Goal: Task Accomplishment & Management: Use online tool/utility

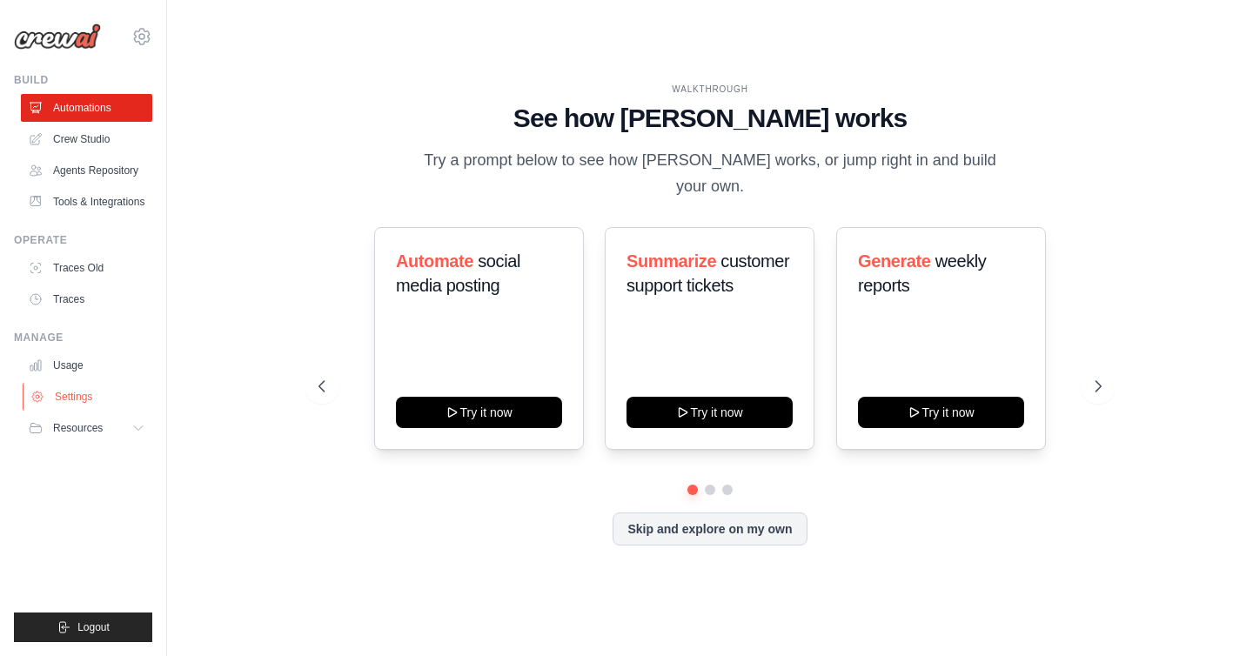
click at [85, 395] on link "Settings" at bounding box center [88, 397] width 131 height 28
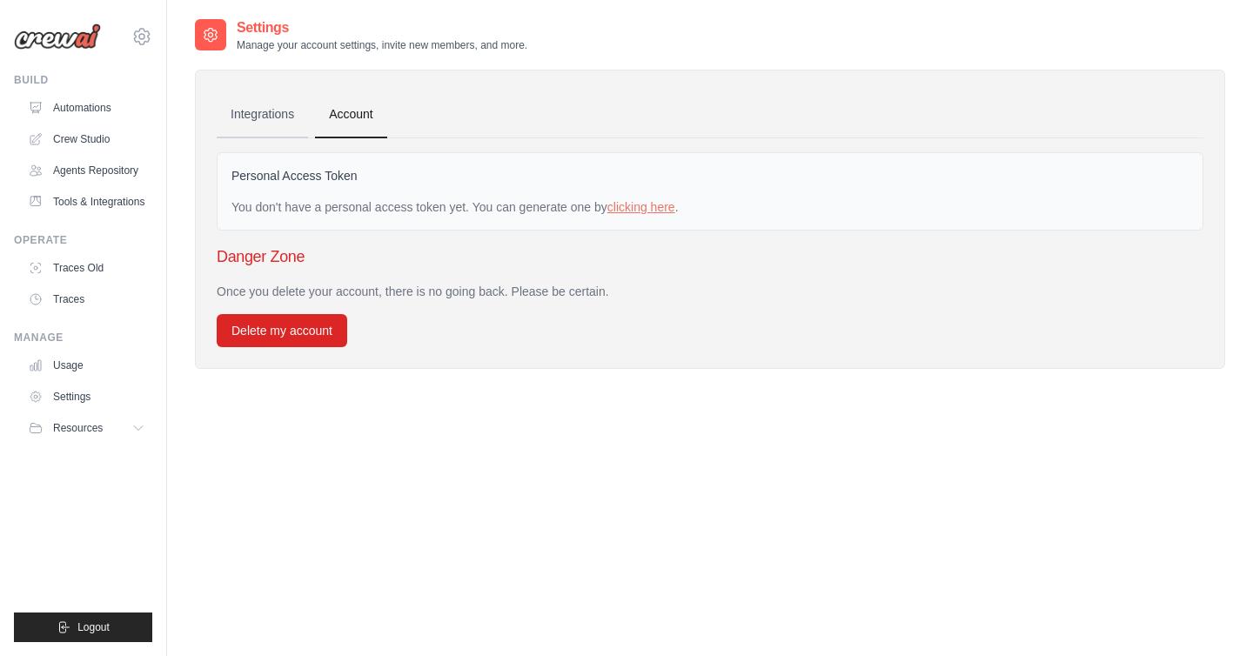
click at [263, 112] on link "Integrations" at bounding box center [262, 114] width 91 height 47
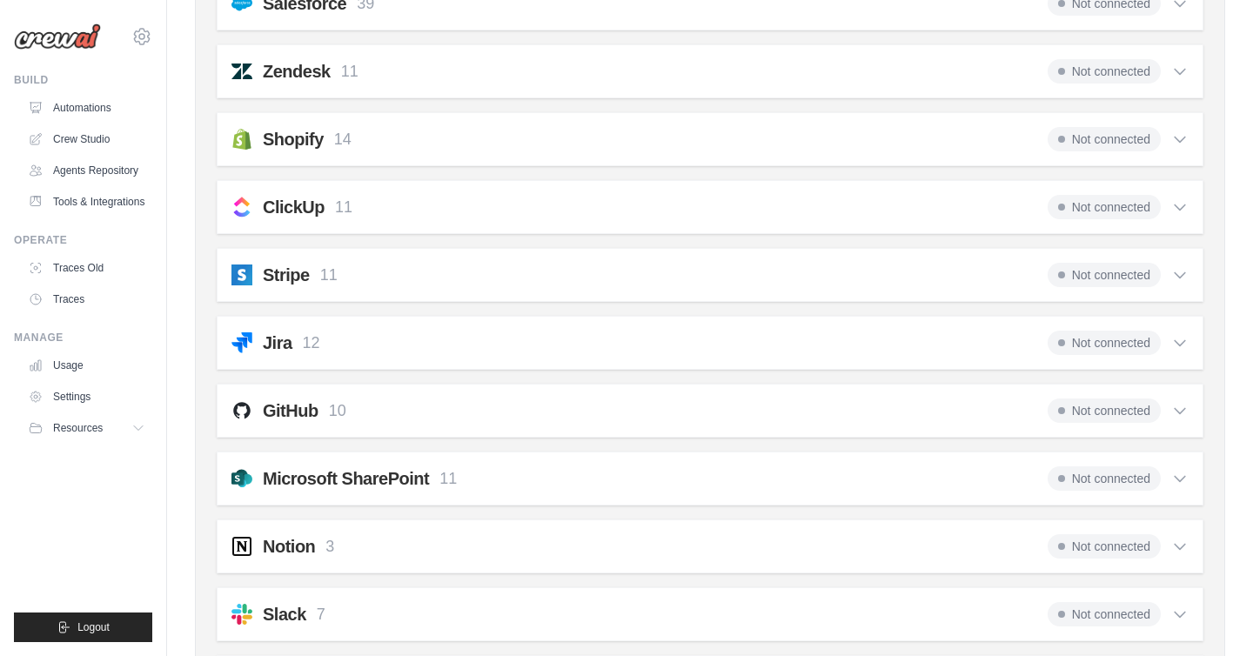
scroll to position [1250, 0]
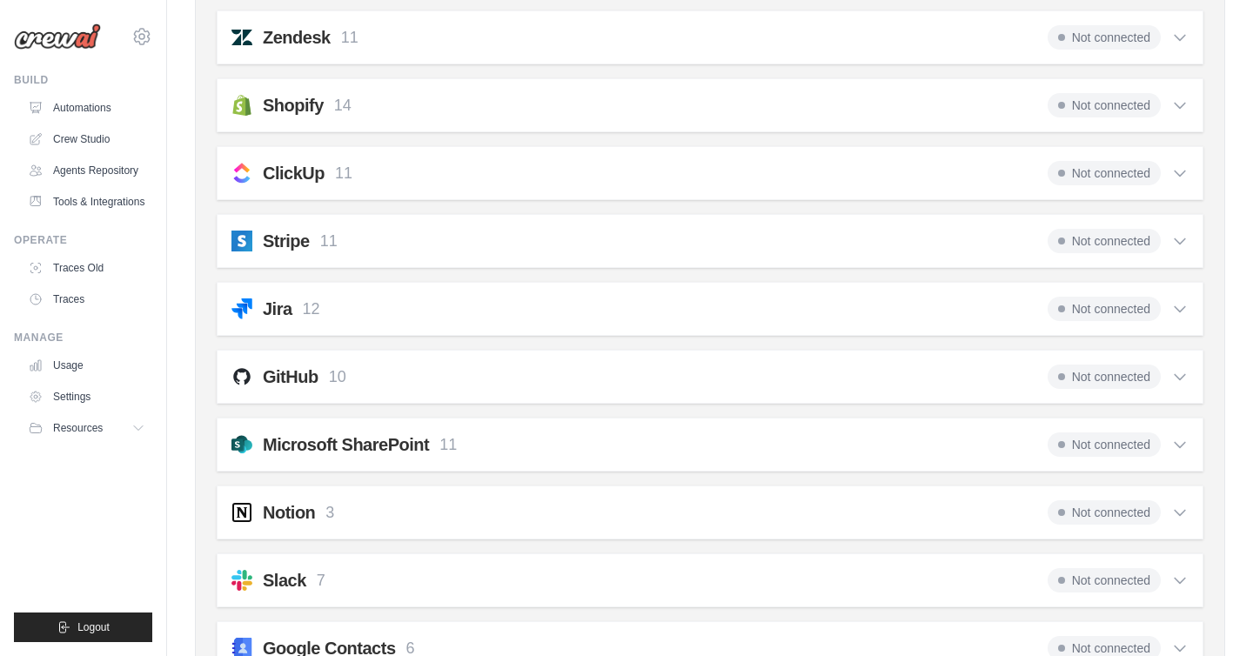
click at [978, 372] on div "GitHub 10 Not connected" at bounding box center [709, 377] width 957 height 24
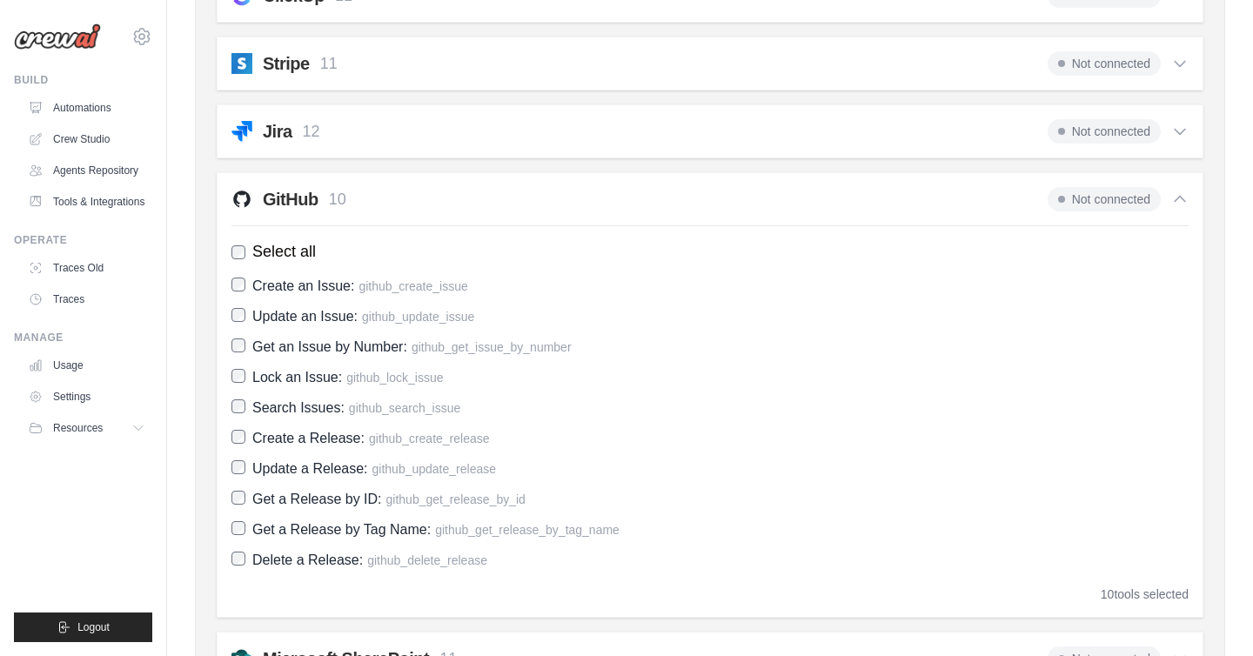
scroll to position [1423, 0]
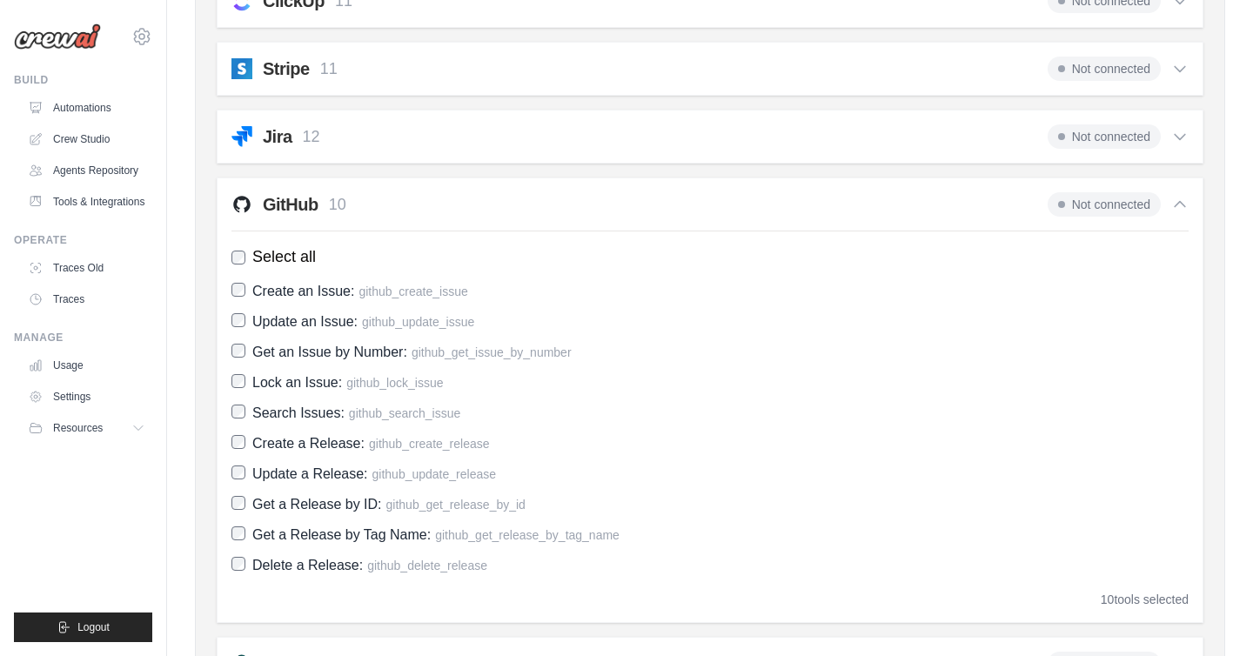
click at [1082, 204] on span "Not connected" at bounding box center [1104, 204] width 113 height 24
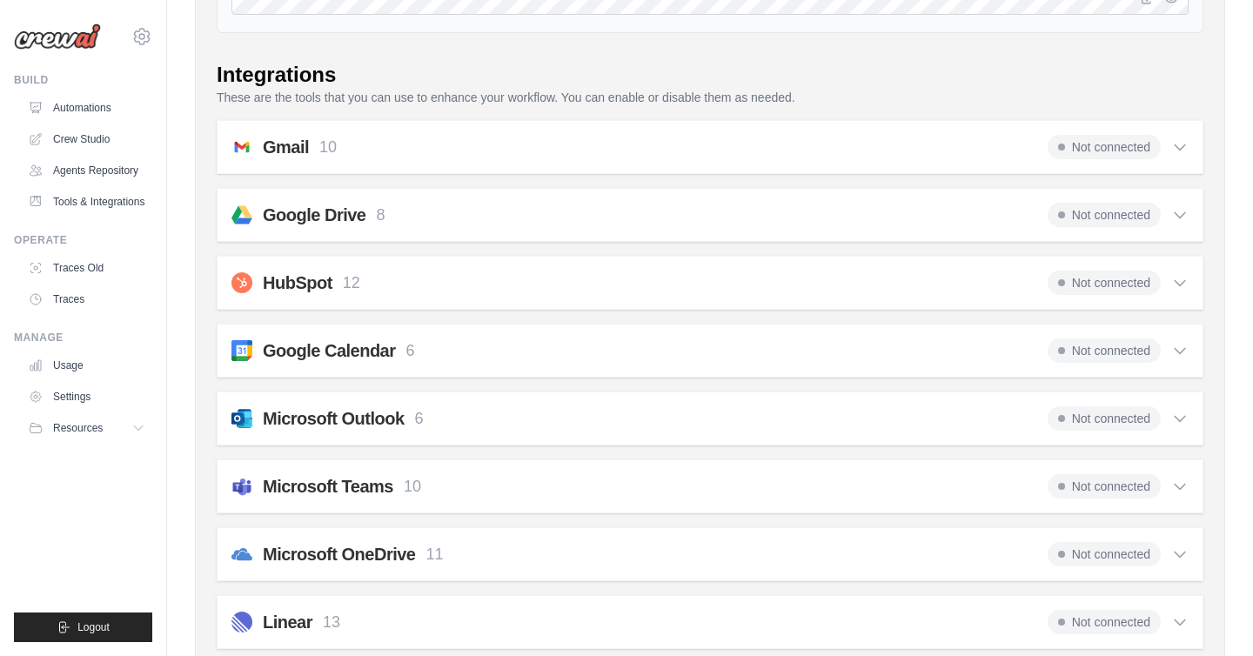
scroll to position [0, 0]
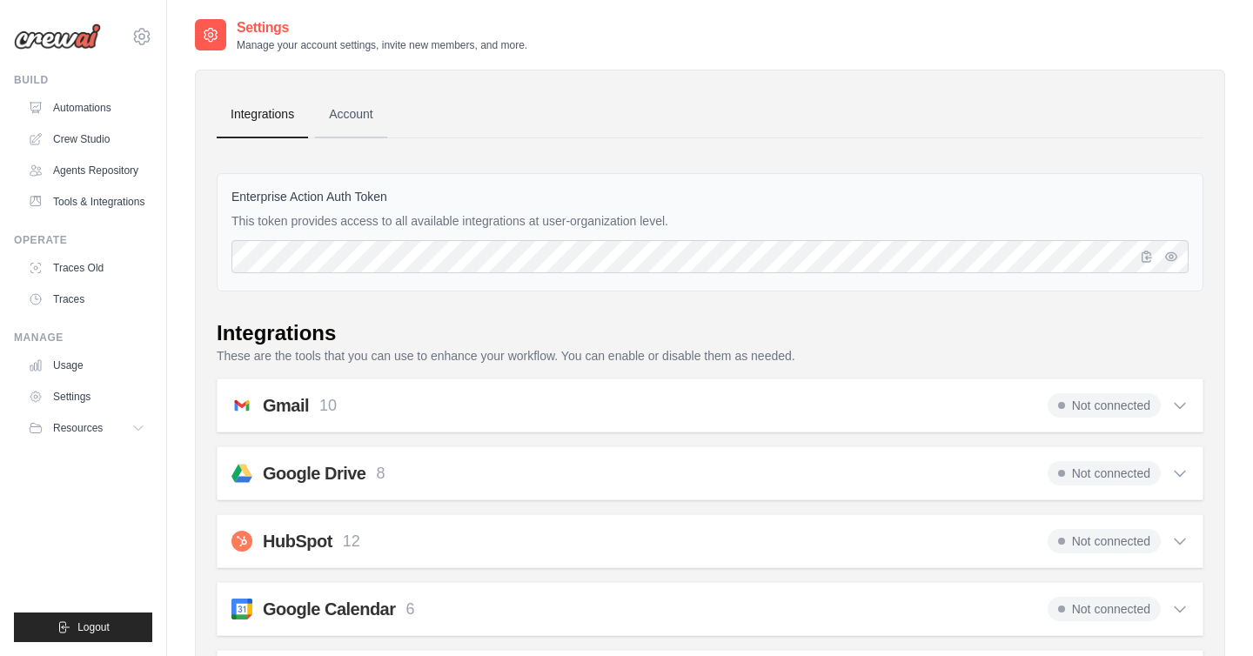
click at [351, 108] on link "Account" at bounding box center [351, 114] width 72 height 47
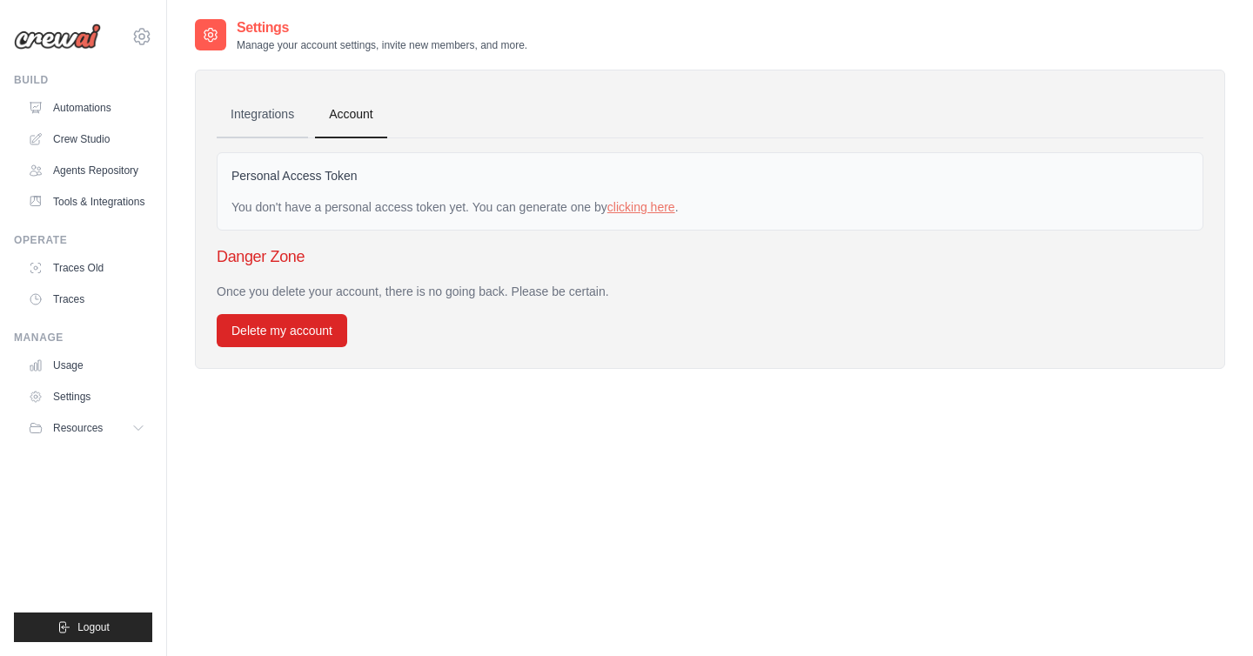
click at [254, 117] on link "Integrations" at bounding box center [262, 114] width 91 height 47
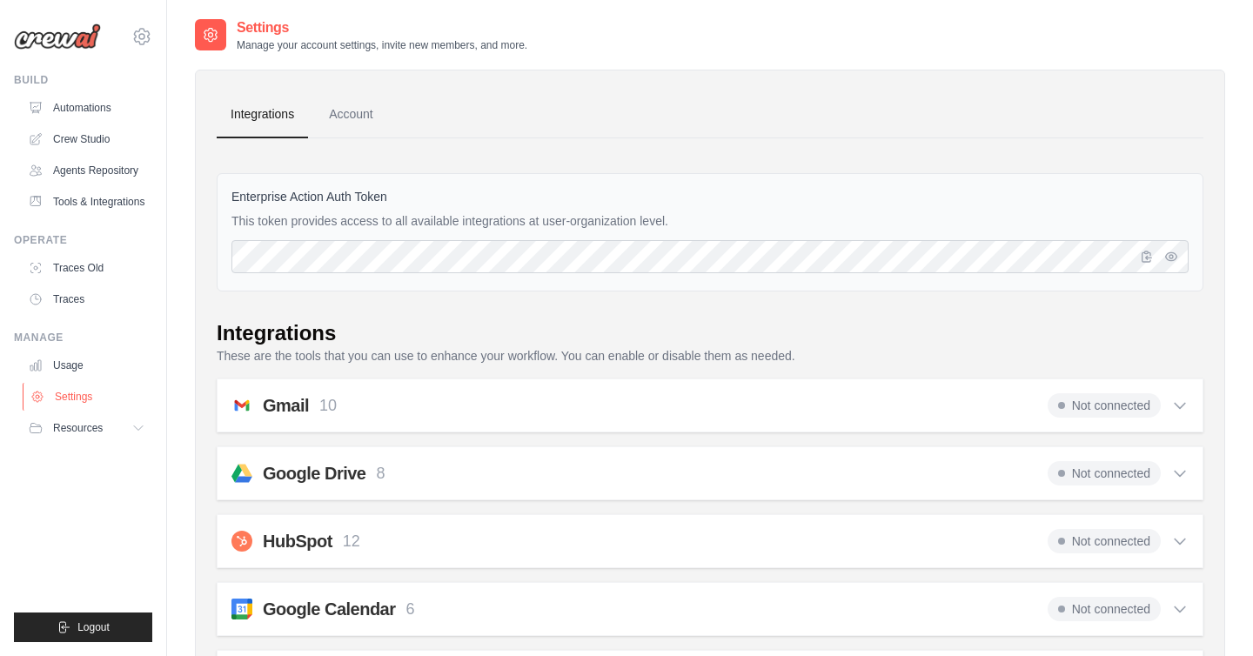
click at [72, 392] on link "Settings" at bounding box center [88, 397] width 131 height 28
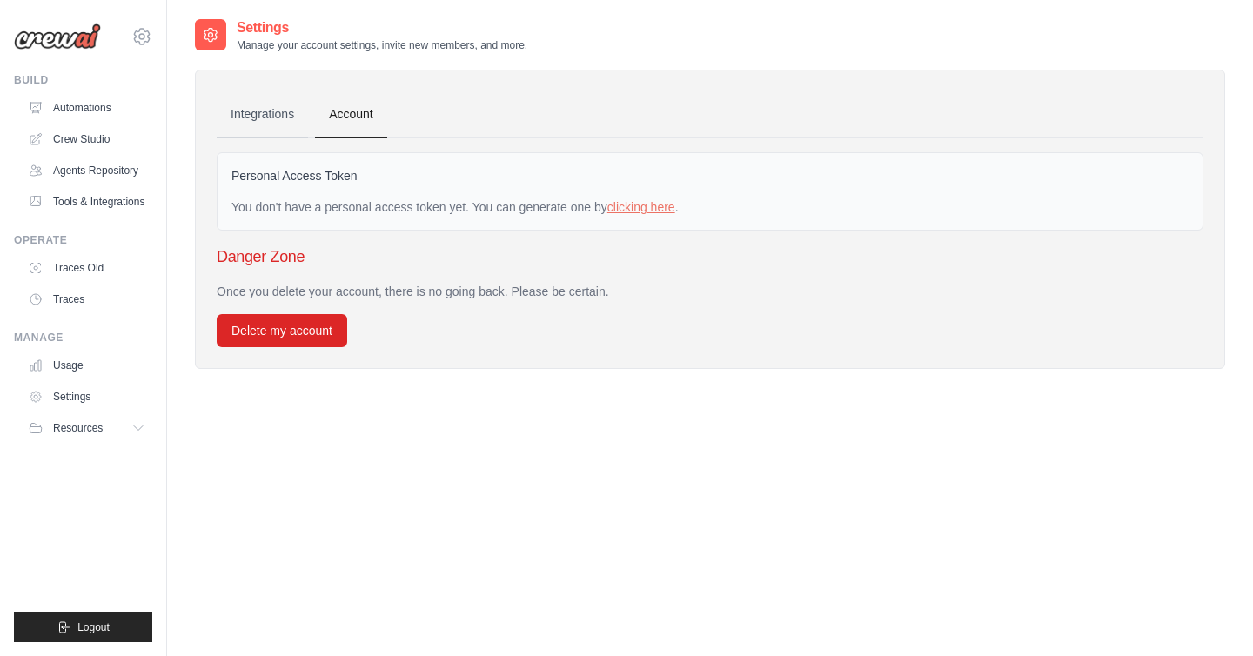
click at [273, 115] on link "Integrations" at bounding box center [262, 114] width 91 height 47
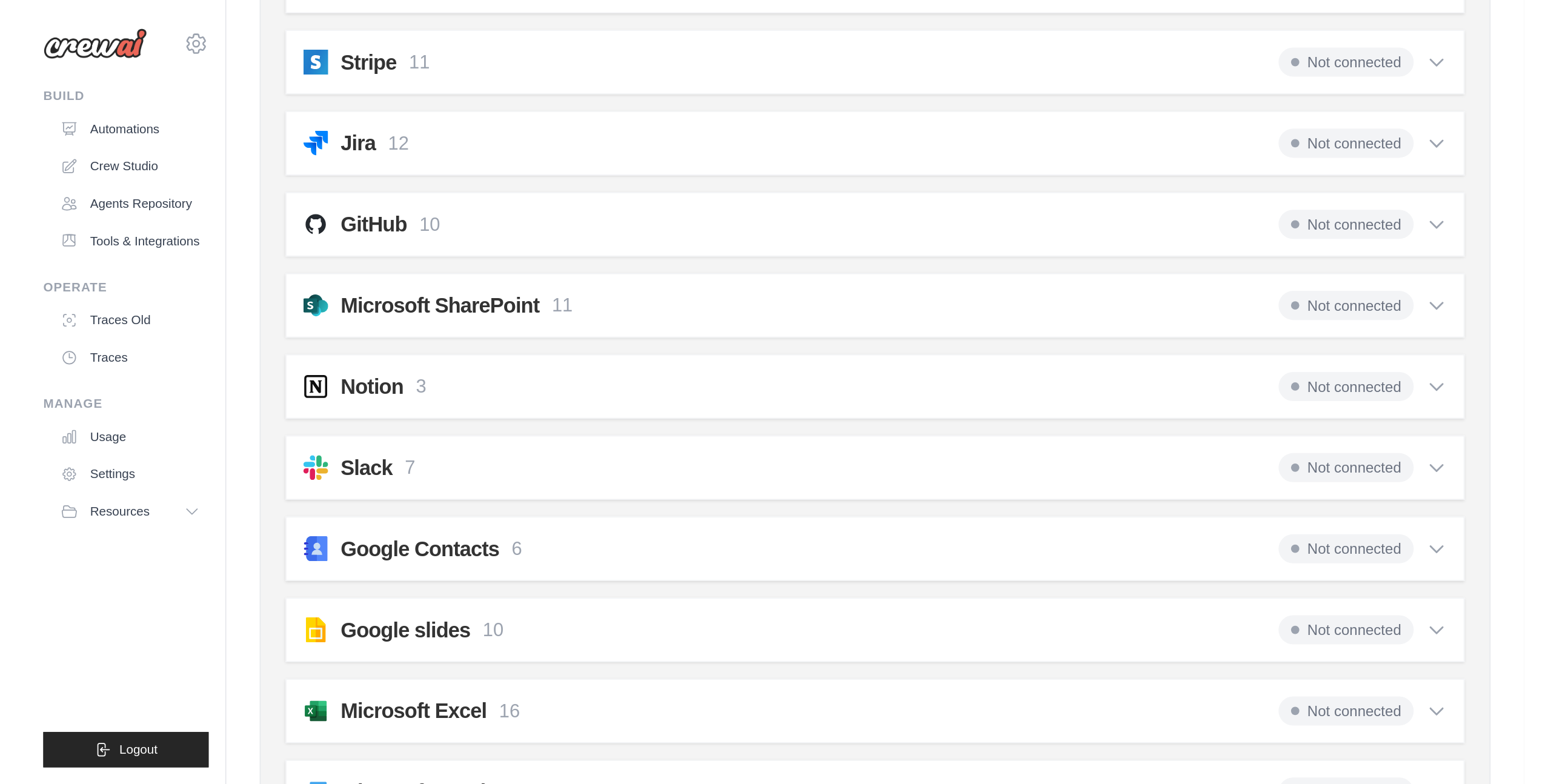
scroll to position [992, 0]
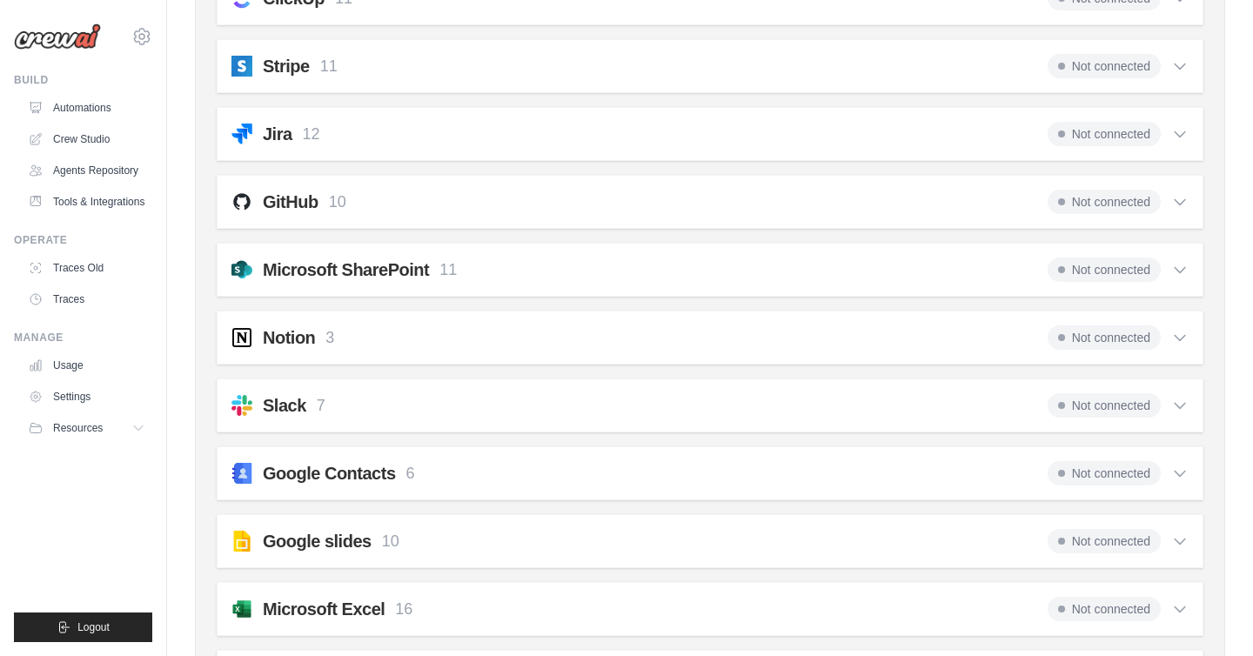
click at [512, 191] on div "GitHub 10 Not connected" at bounding box center [709, 202] width 957 height 24
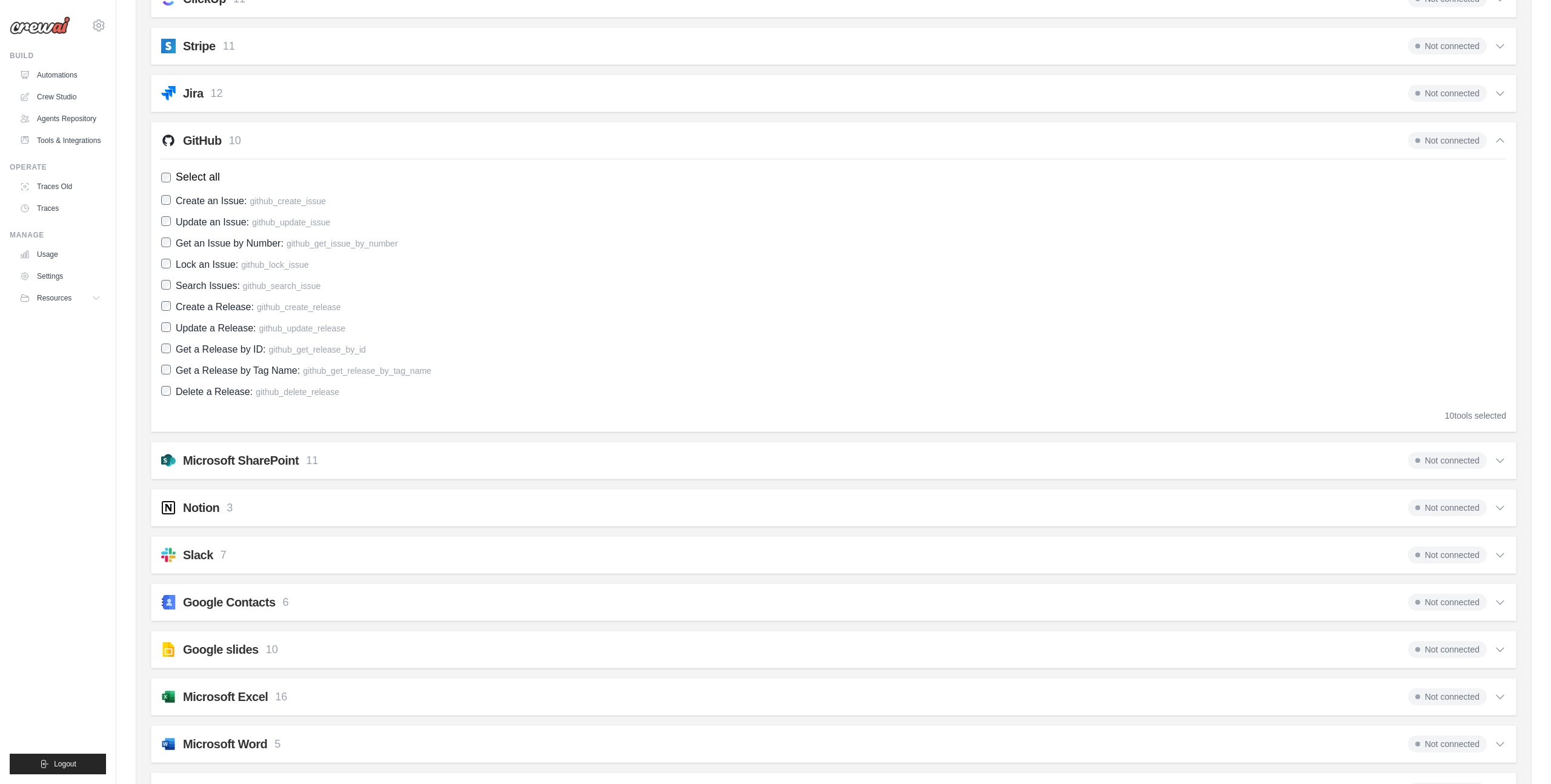
click at [54, 368] on ul "Build Automations Crew Studio Agents Repository Tools & Integrations" at bounding box center [58, 412] width 96 height 723
click at [63, 72] on link "Automations" at bounding box center [61, 75] width 91 height 19
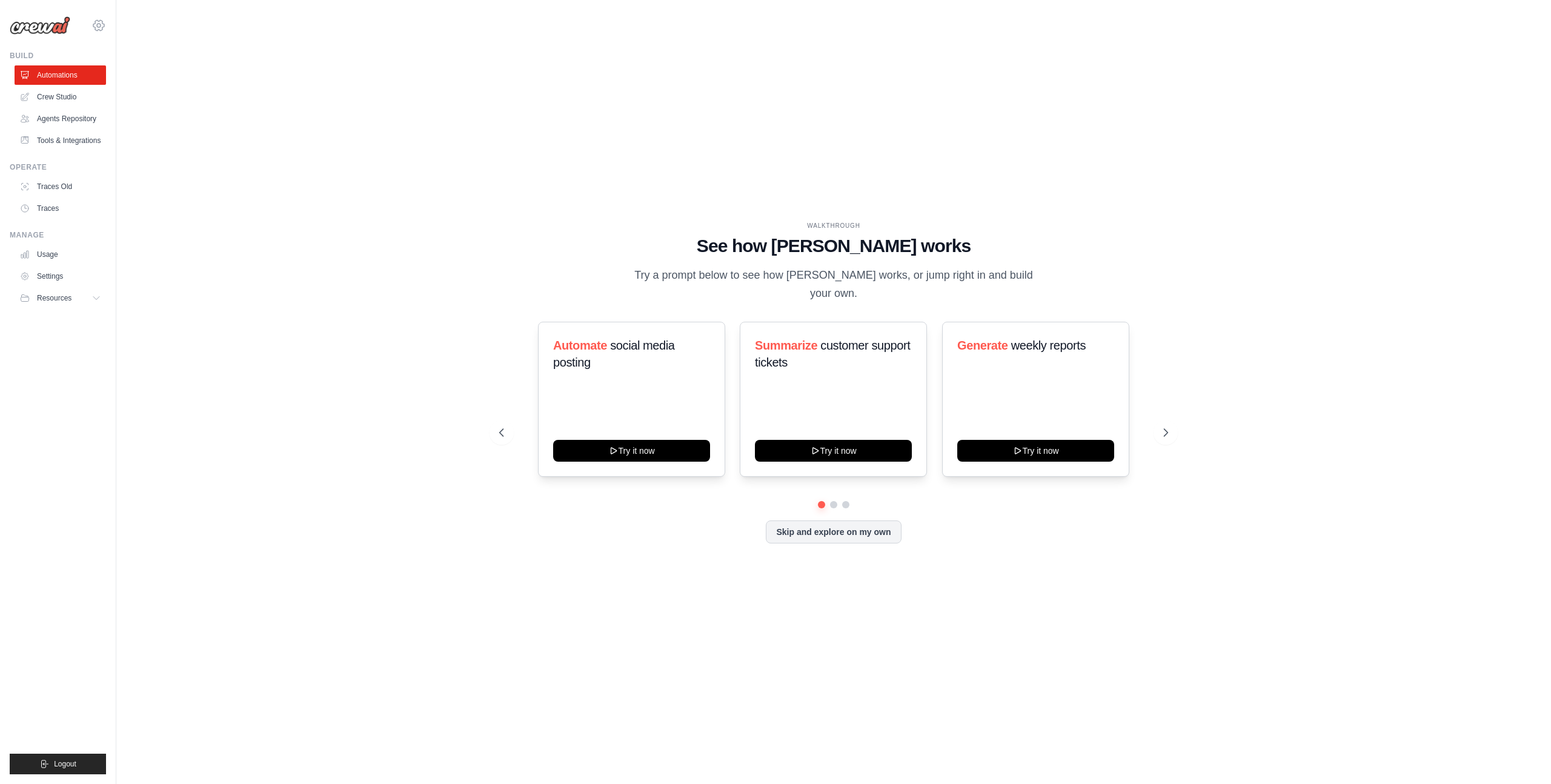
click at [94, 24] on icon at bounding box center [98, 25] width 15 height 15
click at [161, 102] on span "AB InBev - GHQ" at bounding box center [150, 99] width 95 height 12
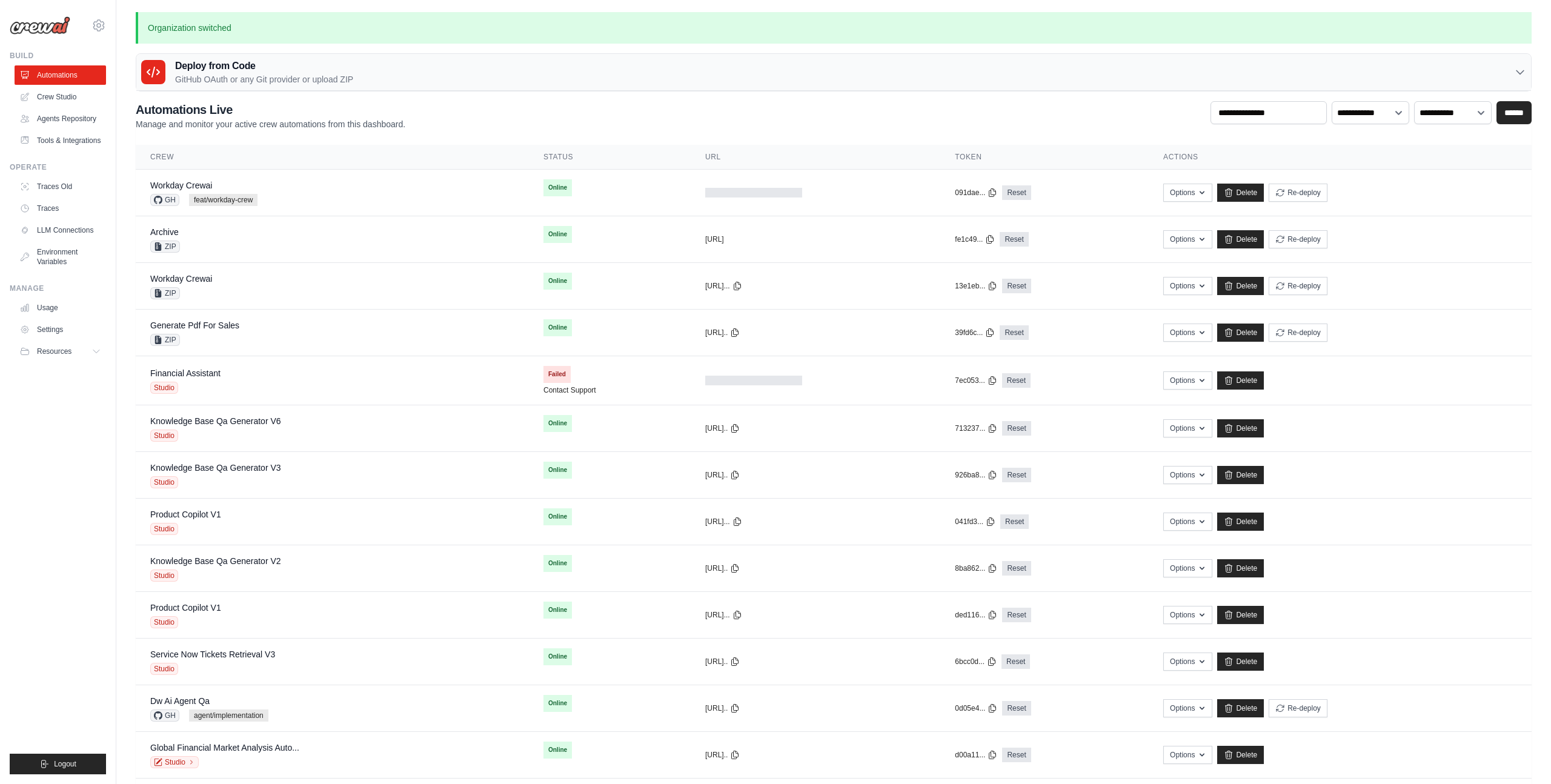
click at [68, 432] on ul "Build Automations Crew Studio Agents Repository Tools & Integrations" at bounding box center [58, 412] width 96 height 723
click at [63, 469] on ul "Build Automations Crew Studio Agents Repository Tools & Integrations" at bounding box center [58, 412] width 96 height 723
click at [510, 65] on div "Deploy from Code GitHub OAuth or any Git provider or upload ZIP" at bounding box center [834, 72] width 1395 height 37
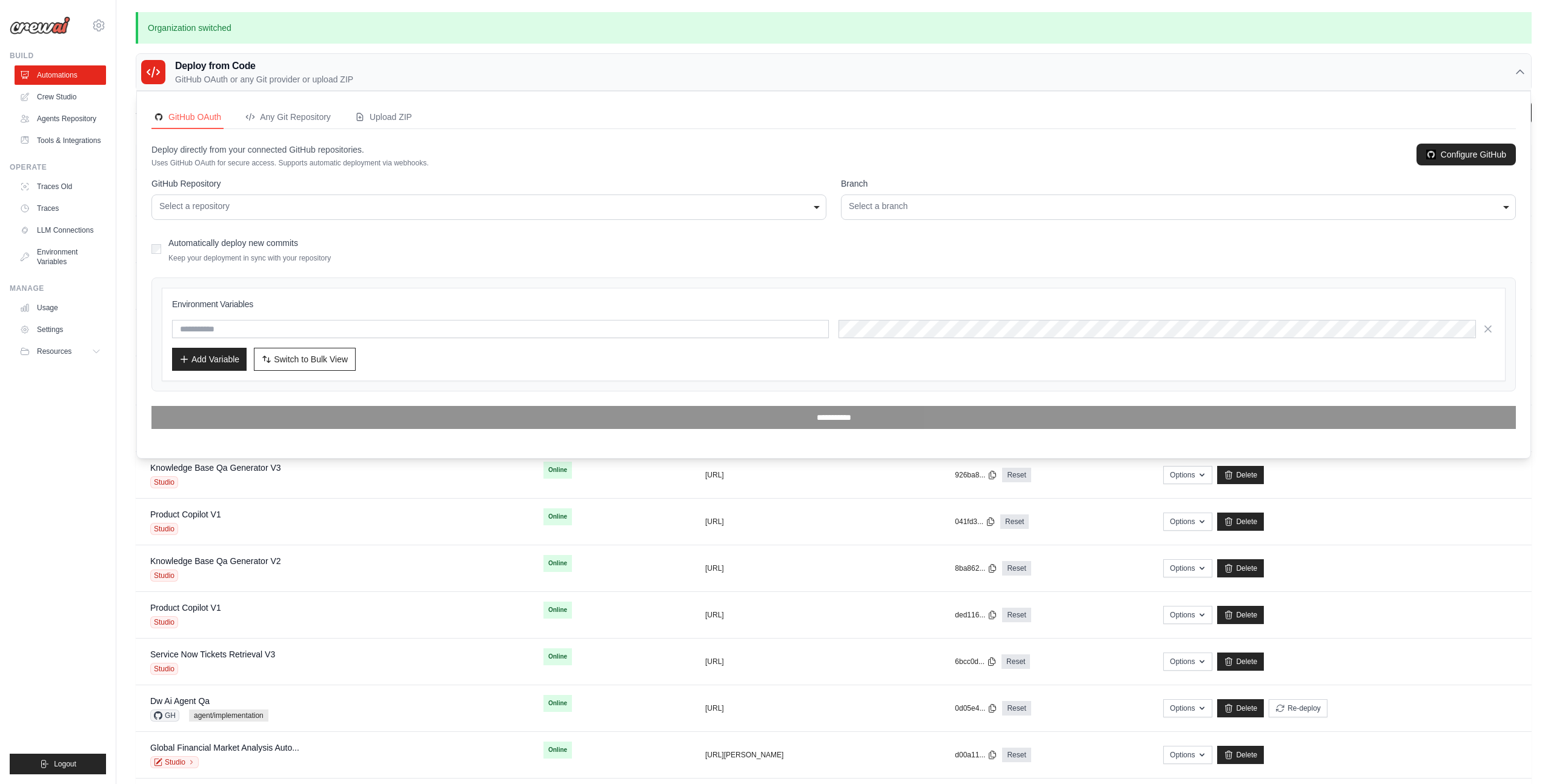
click at [395, 71] on div "Deploy from Code GitHub OAuth or any Git provider or upload ZIP" at bounding box center [834, 72] width 1395 height 37
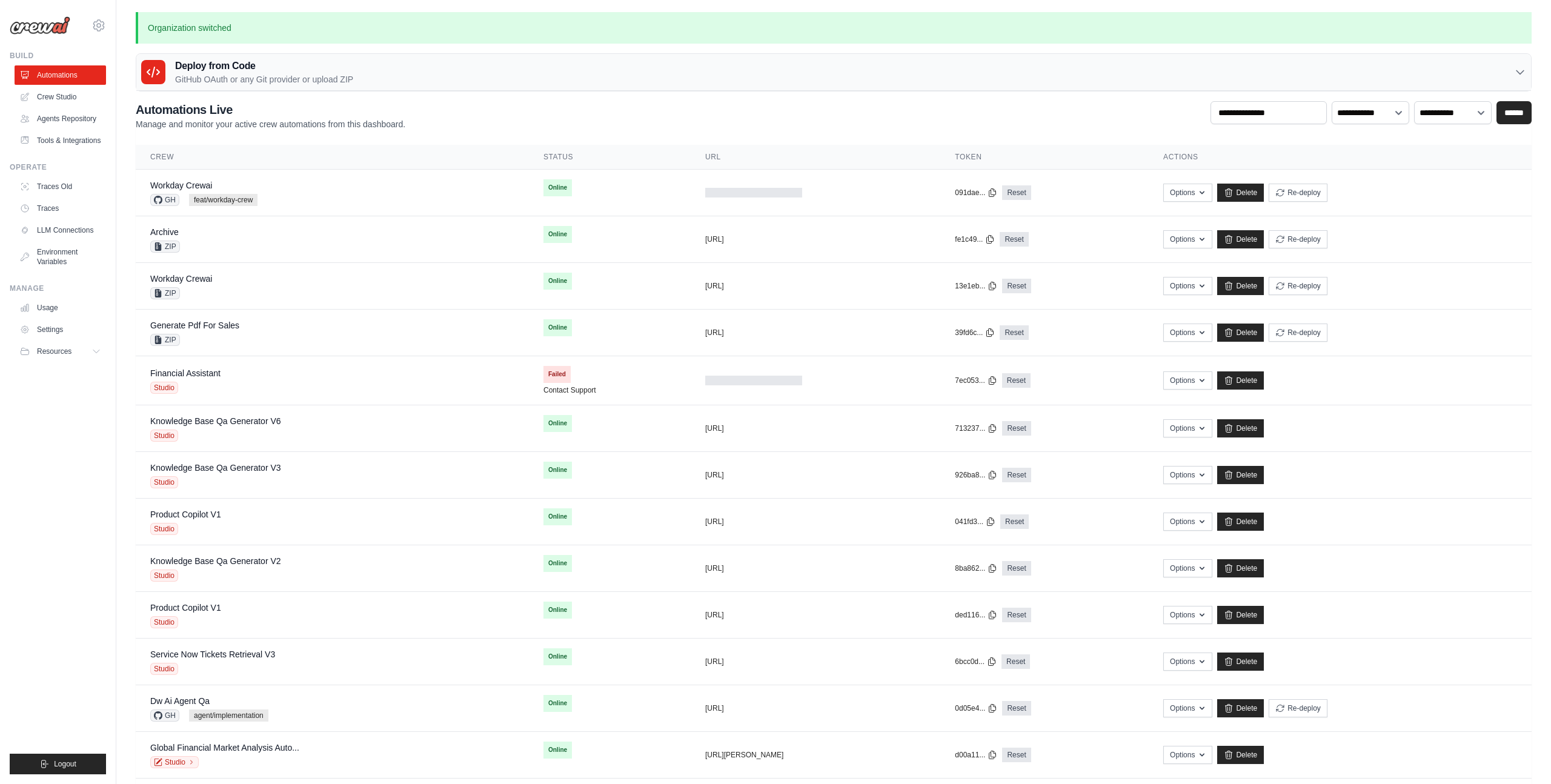
click at [395, 72] on div "Deploy from Code GitHub OAuth or any Git provider or upload ZIP" at bounding box center [834, 72] width 1395 height 37
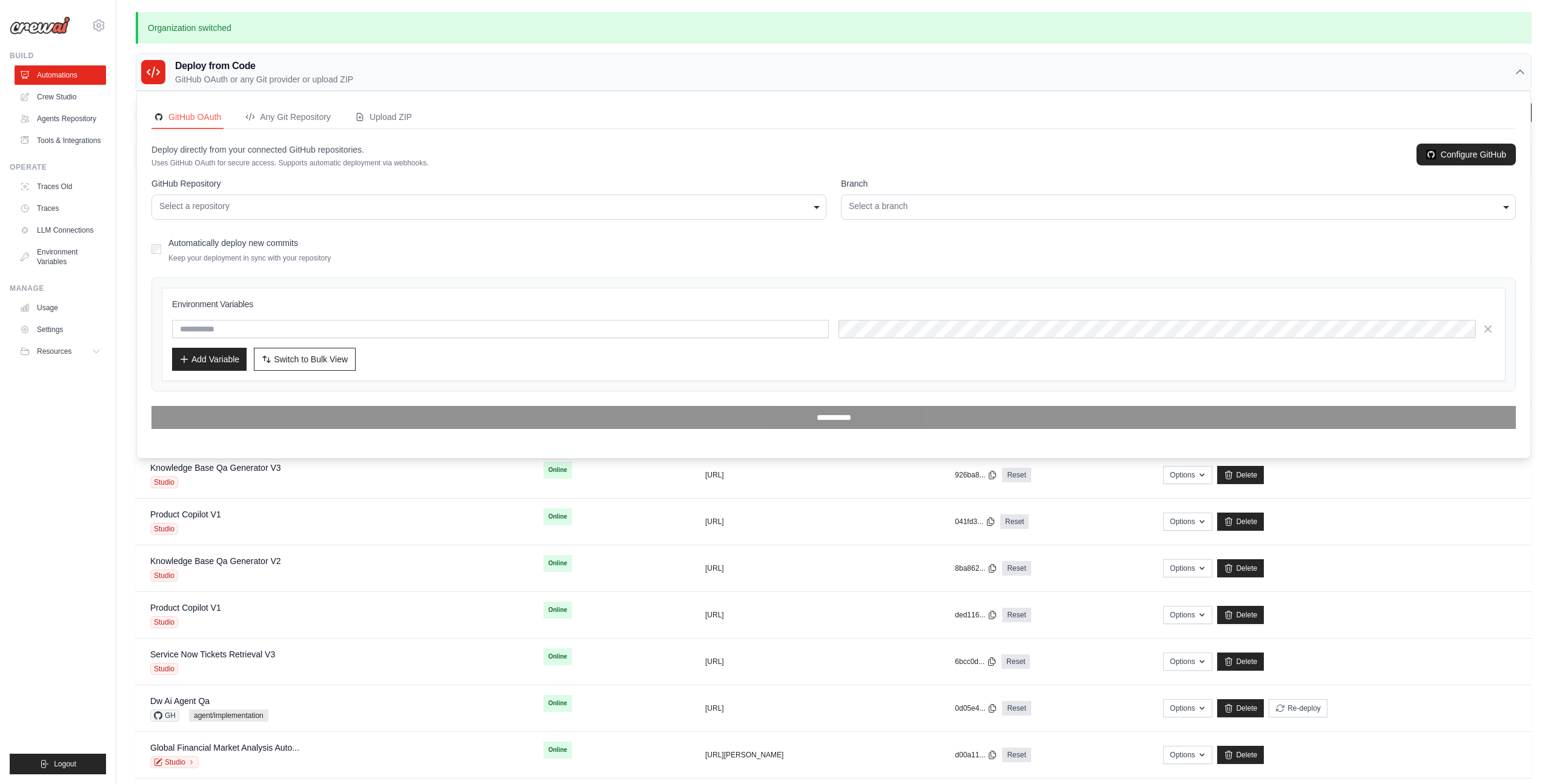
click at [204, 199] on div "**********" at bounding box center [489, 207] width 675 height 26
select select "**********"
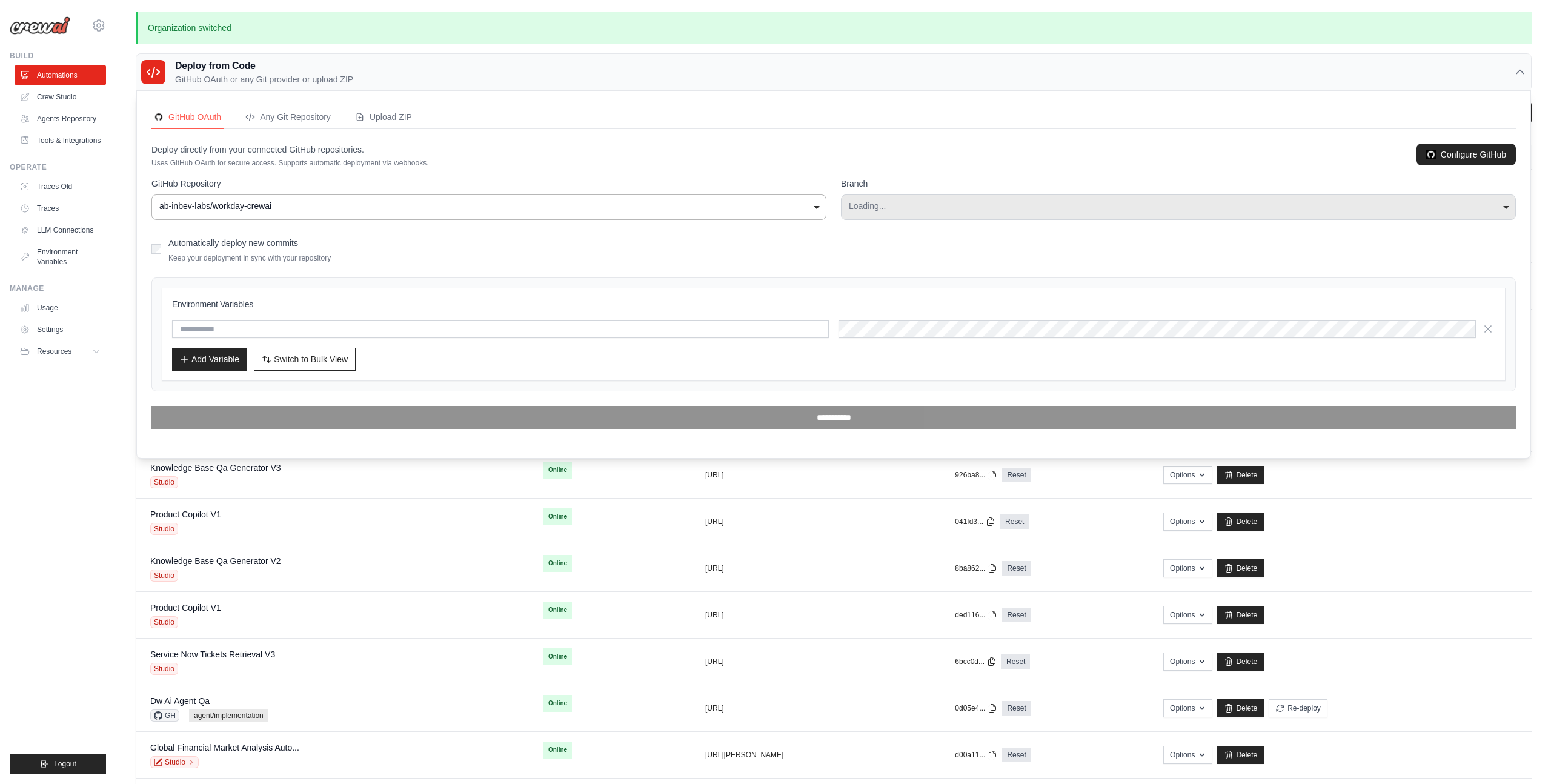
select select "****"
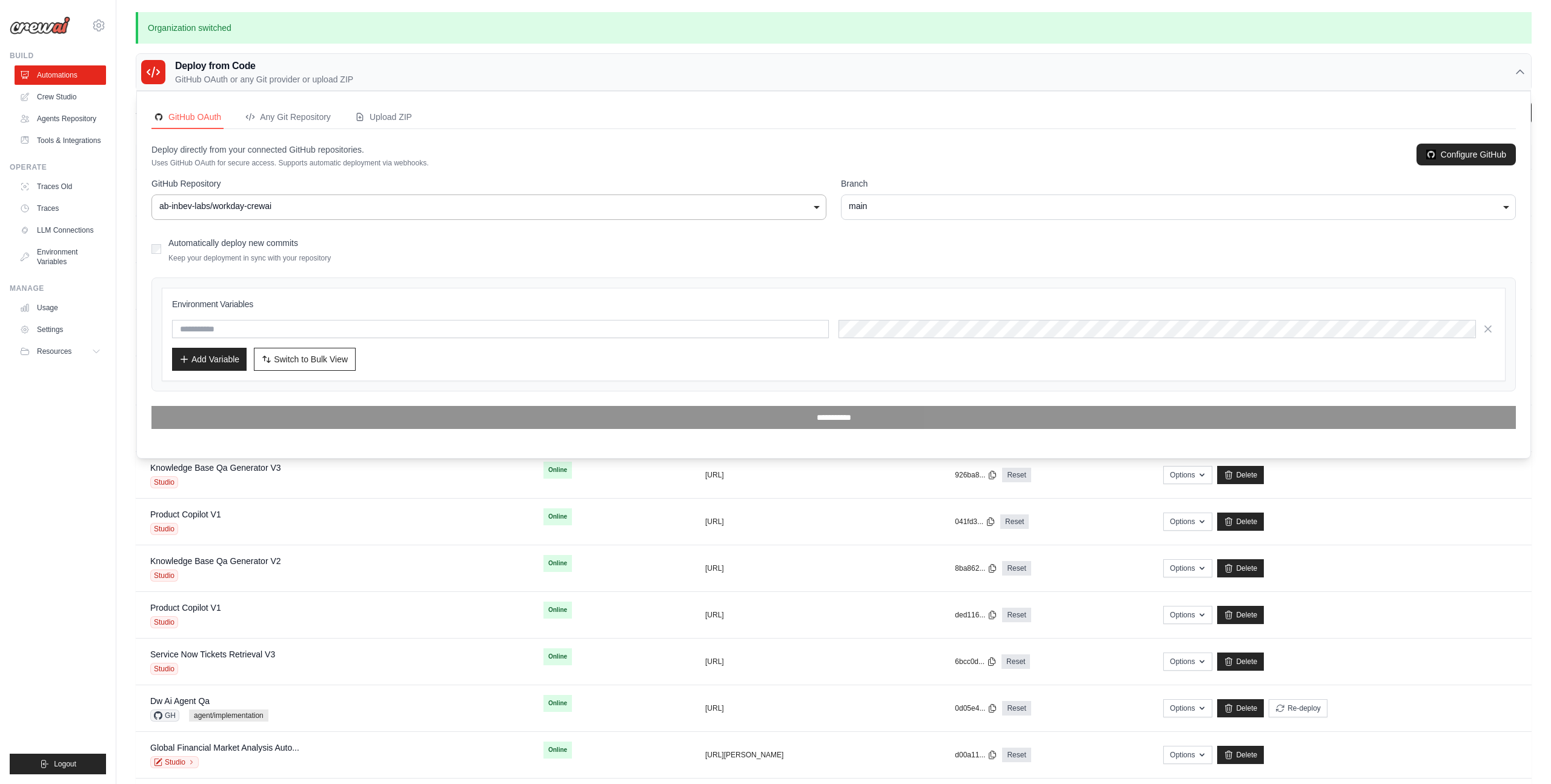
click at [916, 210] on div "main" at bounding box center [1178, 206] width 660 height 13
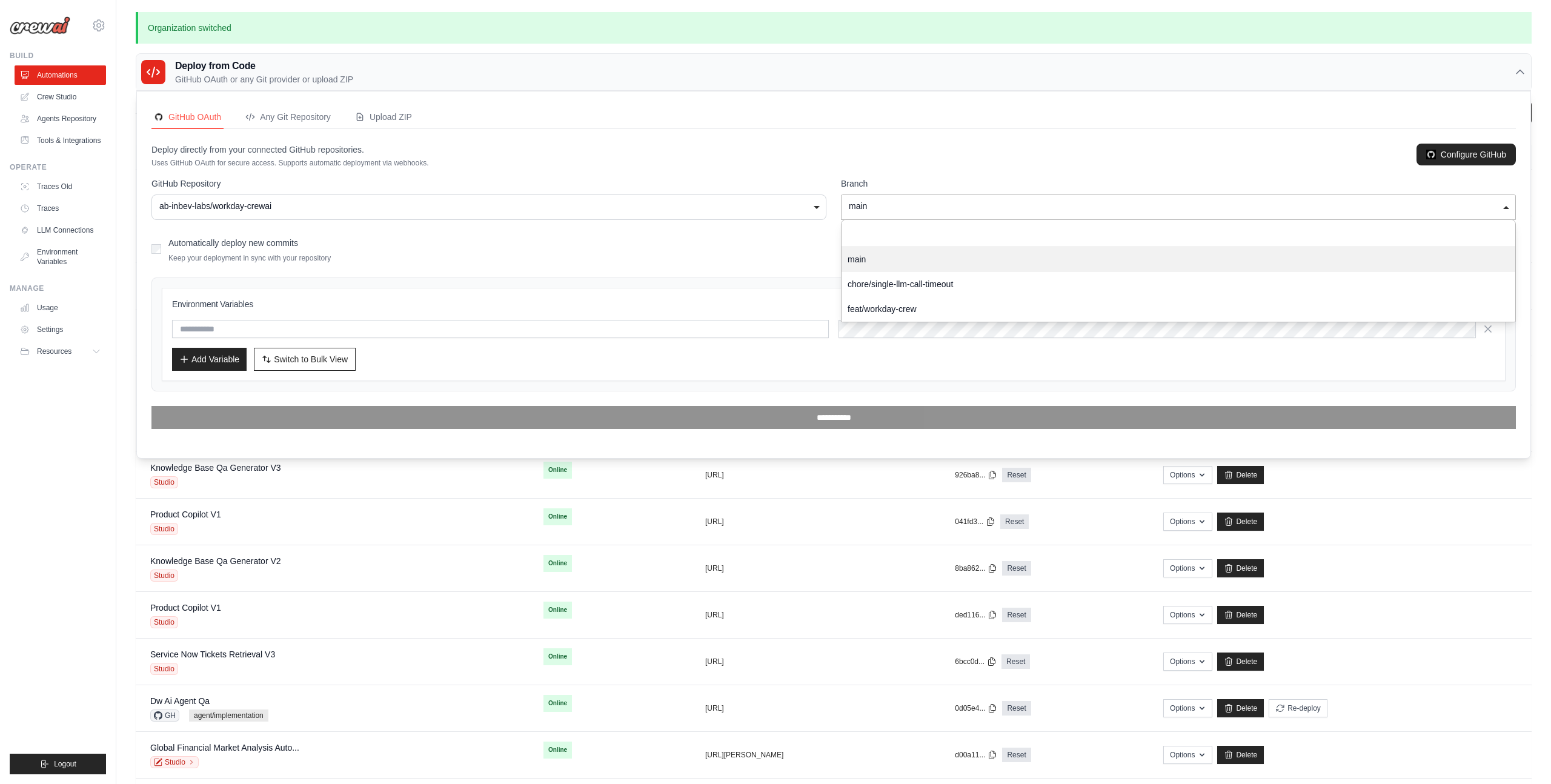
click at [916, 210] on div "main" at bounding box center [1178, 206] width 660 height 13
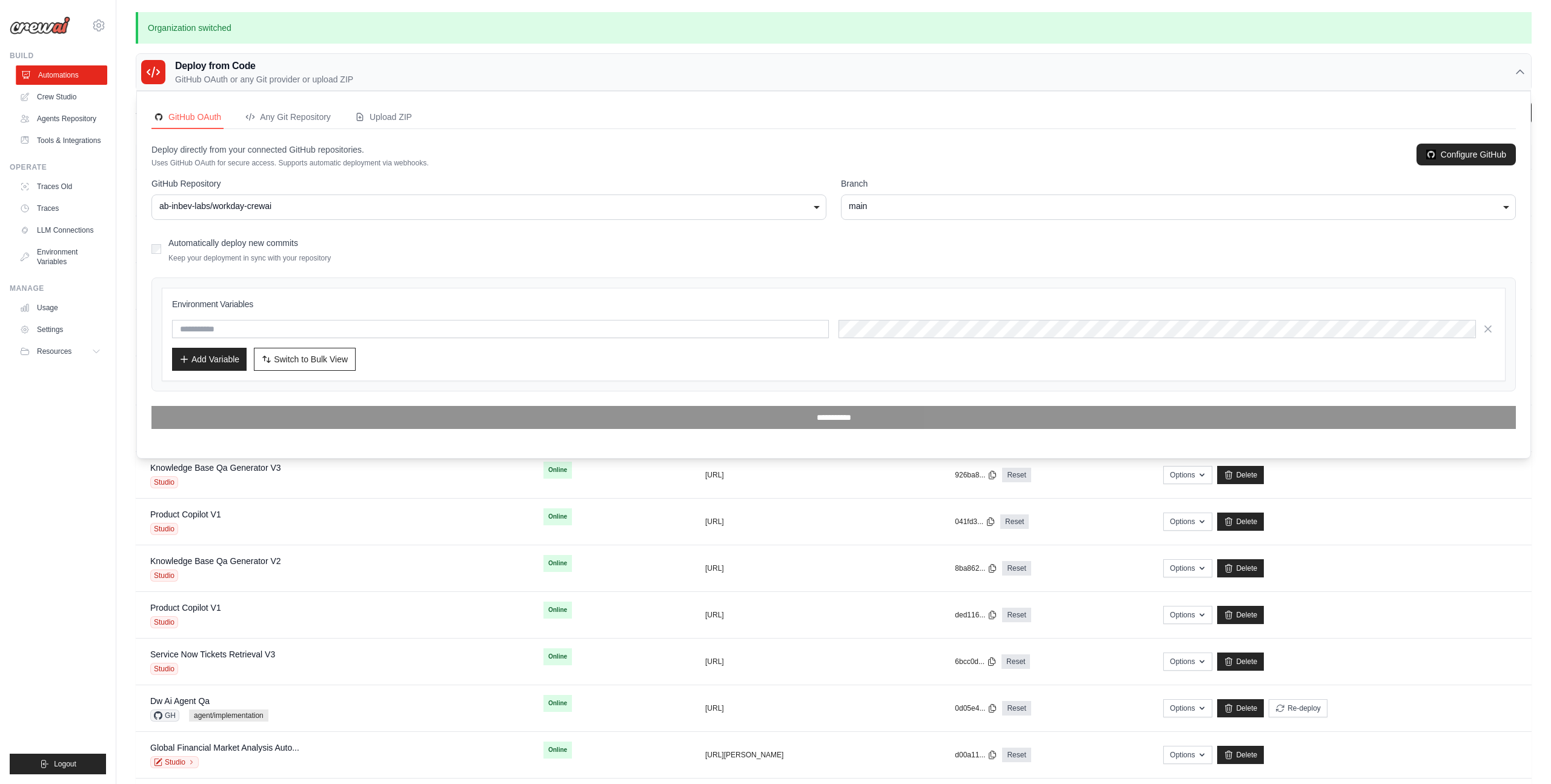
click at [78, 75] on link "Automations" at bounding box center [61, 75] width 91 height 19
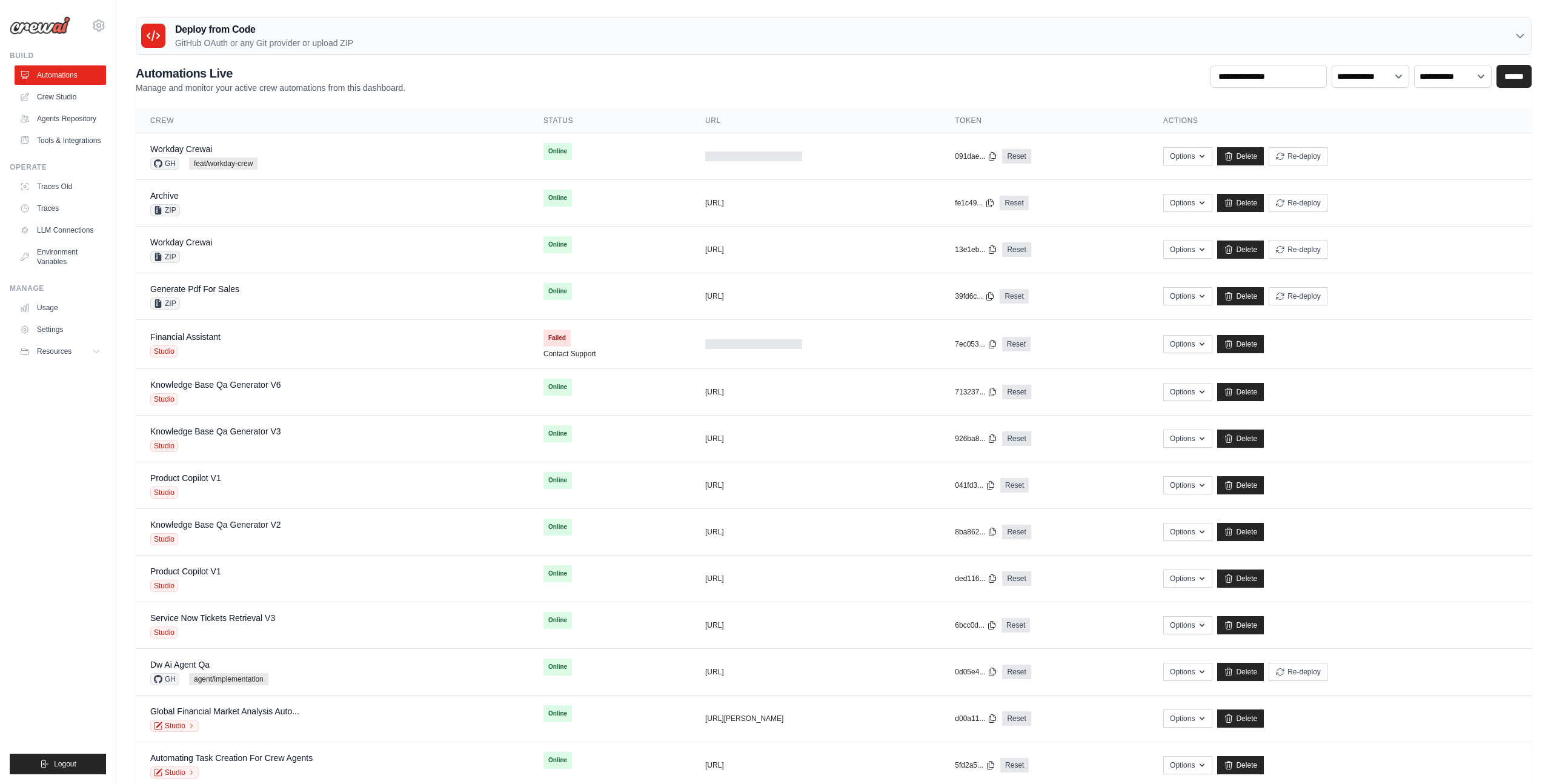
click at [333, 33] on h3 "Deploy from Code" at bounding box center [264, 29] width 178 height 15
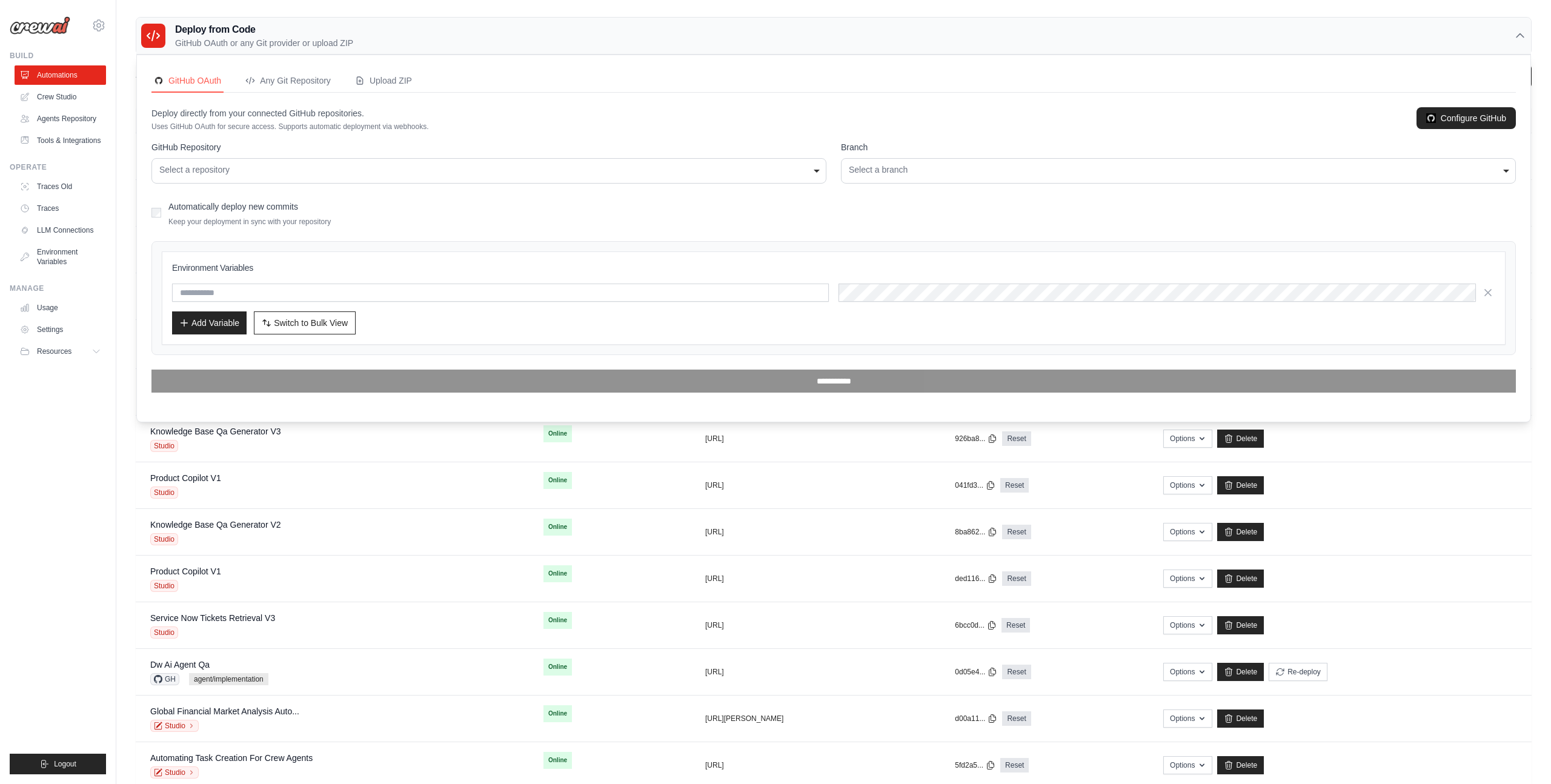
click at [255, 175] on div "Select a repository" at bounding box center [489, 170] width 660 height 13
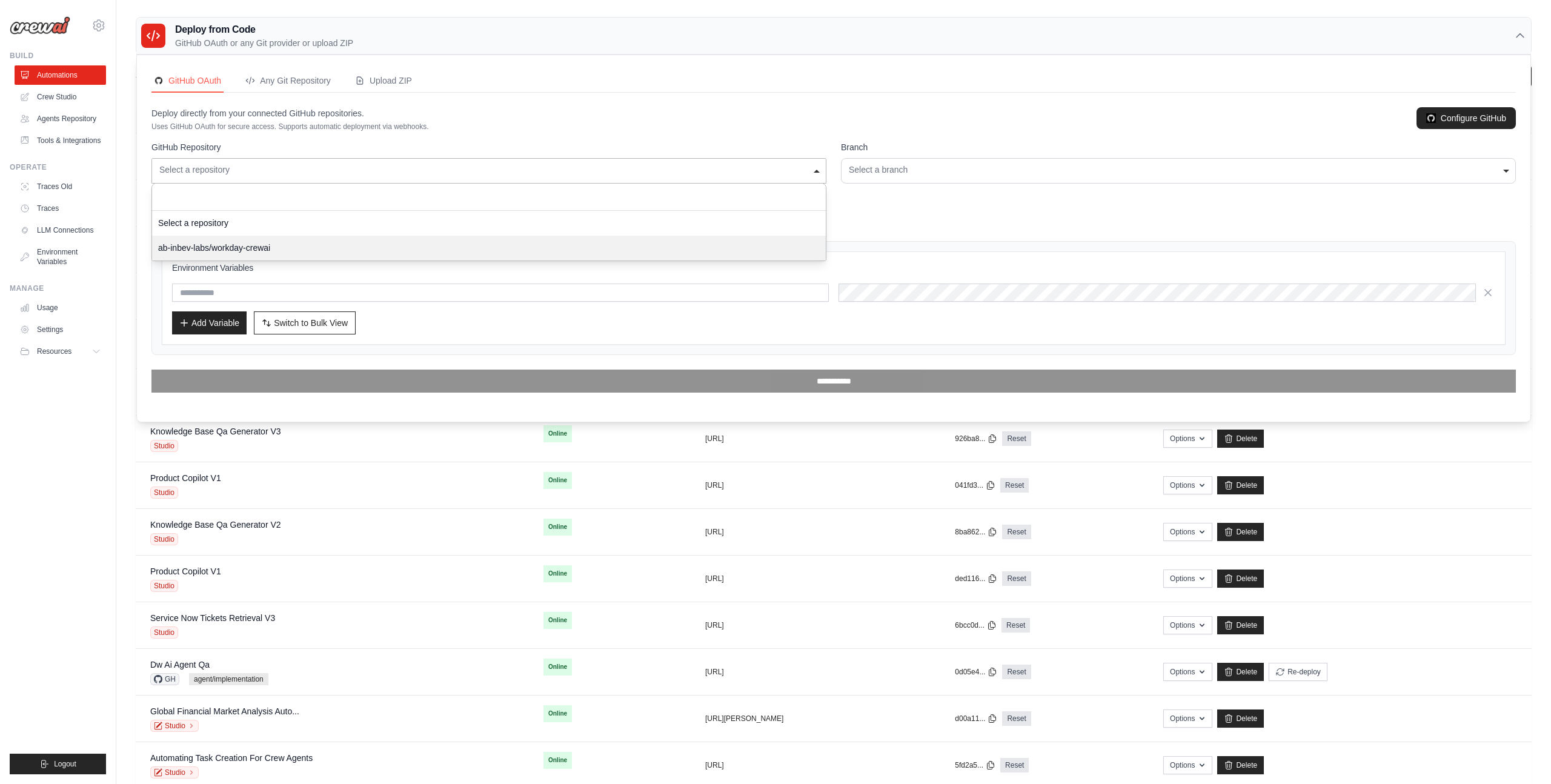
select select "**********"
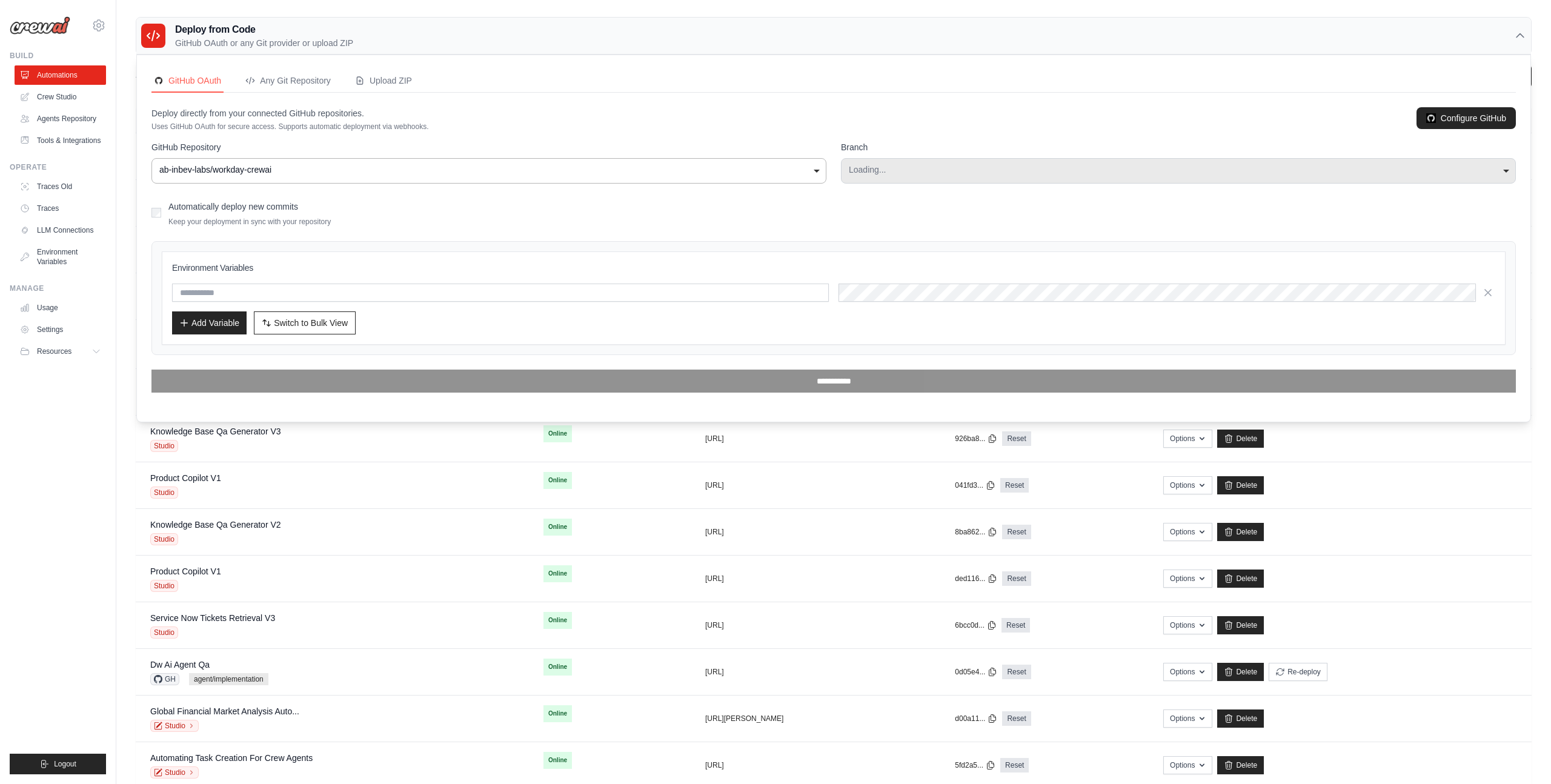
select select "****"
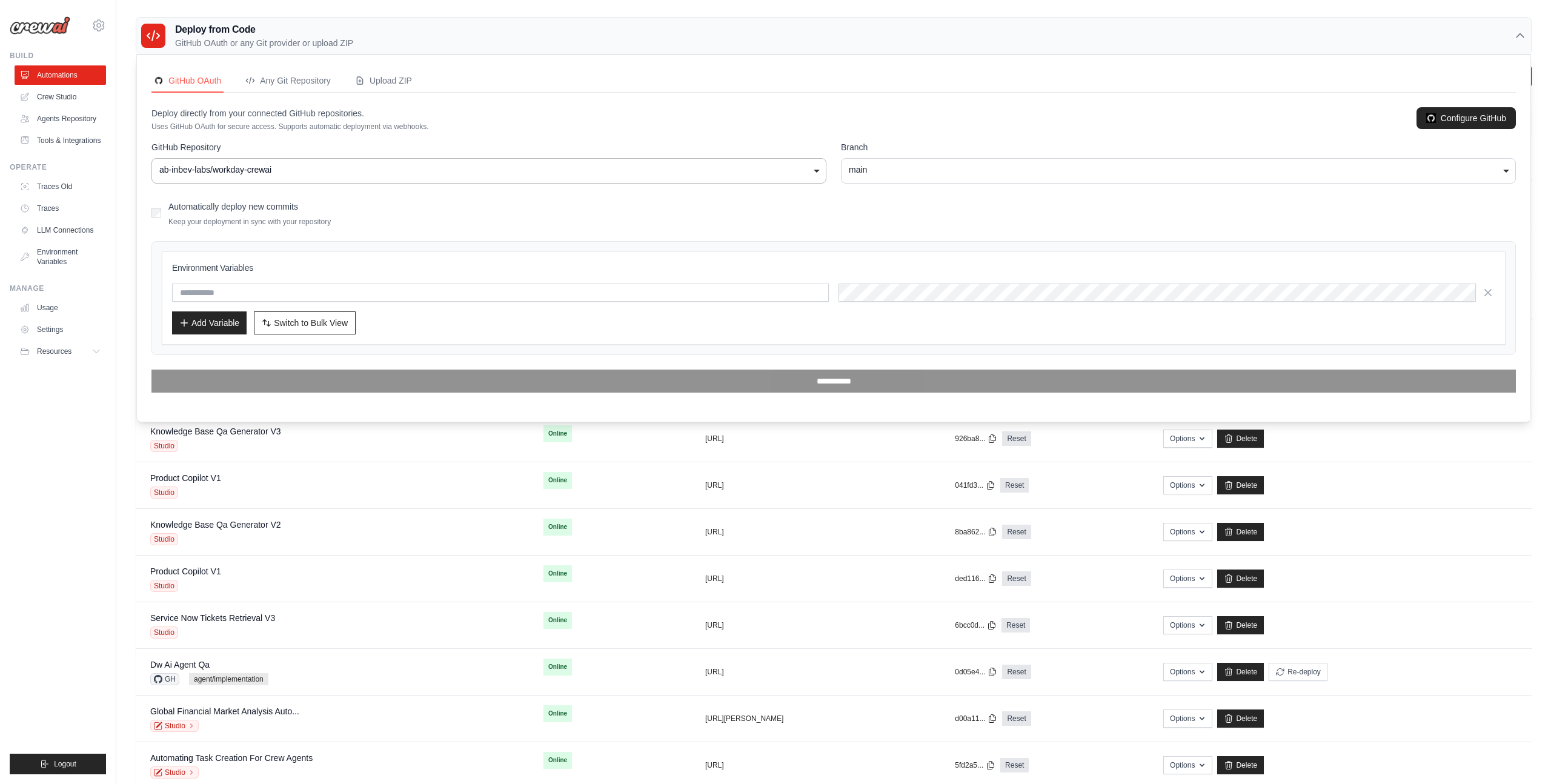
click at [890, 175] on div "main" at bounding box center [1178, 170] width 660 height 13
click at [889, 175] on div "main" at bounding box center [1178, 170] width 660 height 13
click at [718, 213] on div "Automatically deploy new commits Keep your deployment in sync with your reposit…" at bounding box center [834, 212] width 1364 height 29
click at [265, 297] on input "text" at bounding box center [500, 292] width 657 height 18
click at [431, 119] on div "Deploy directly from your connected GitHub repositories. Uses GitHub OAuth for …" at bounding box center [834, 119] width 1364 height 24
